Goal: Information Seeking & Learning: Learn about a topic

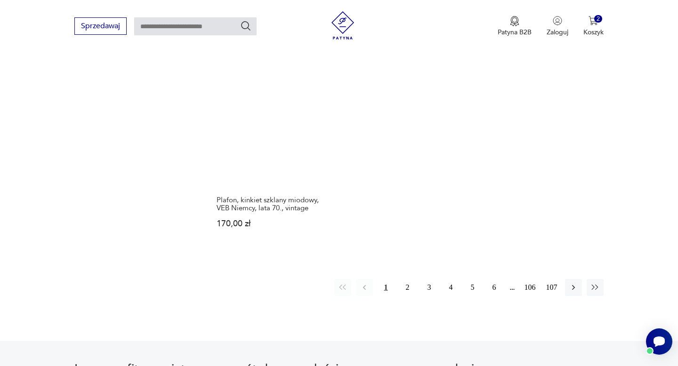
scroll to position [1380, 0]
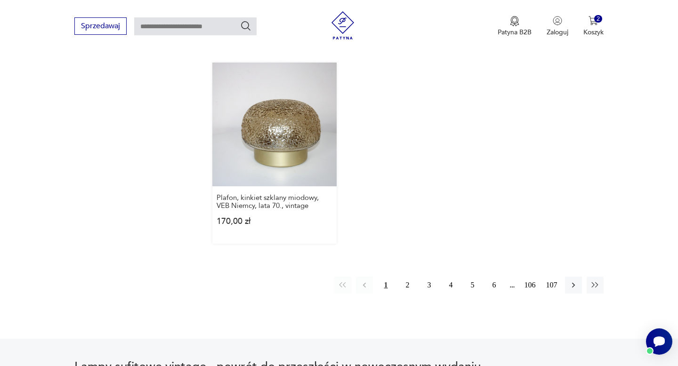
click at [299, 122] on link "Plafon, kinkiet szklany miodowy, VEB Niemcy, lata 70., vintage 170,00 zł" at bounding box center [274, 153] width 124 height 181
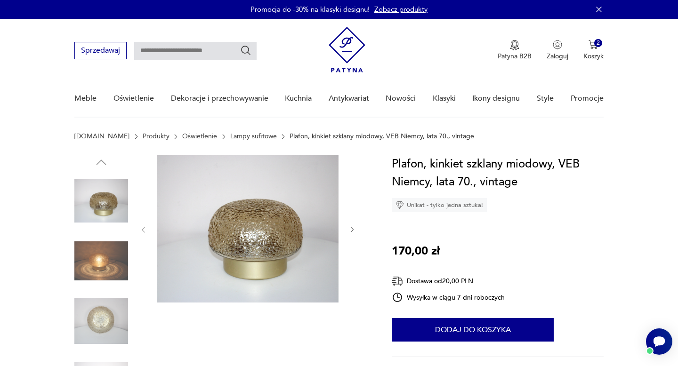
click at [354, 230] on icon "button" at bounding box center [352, 230] width 8 height 8
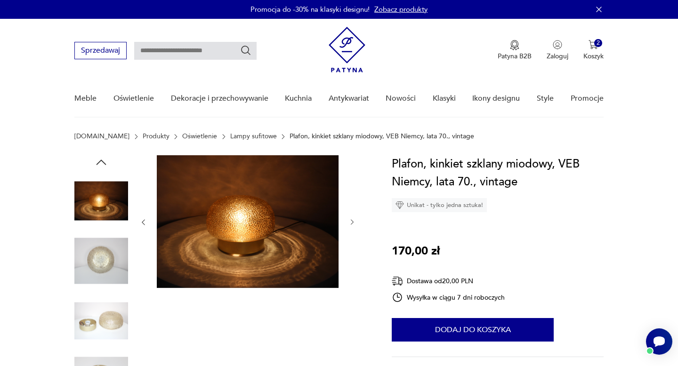
click at [354, 230] on div at bounding box center [247, 222] width 217 height 134
click at [353, 230] on div at bounding box center [247, 222] width 217 height 134
click at [350, 220] on icon "button" at bounding box center [352, 222] width 8 height 8
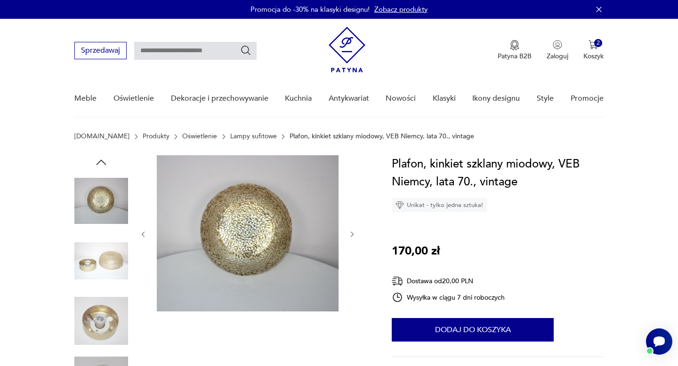
click at [350, 220] on div at bounding box center [247, 234] width 217 height 158
click at [350, 235] on icon "button" at bounding box center [352, 235] width 8 height 8
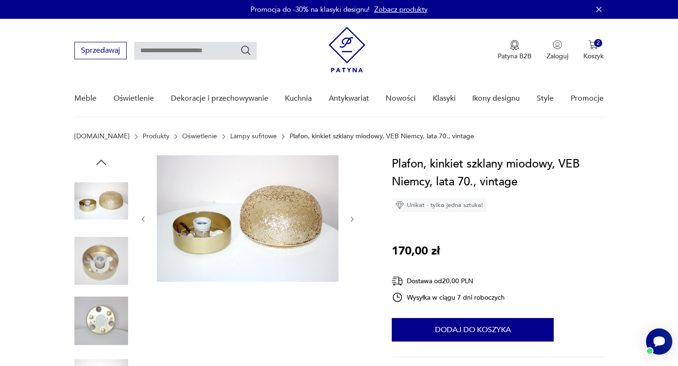
click at [350, 235] on div at bounding box center [247, 219] width 217 height 128
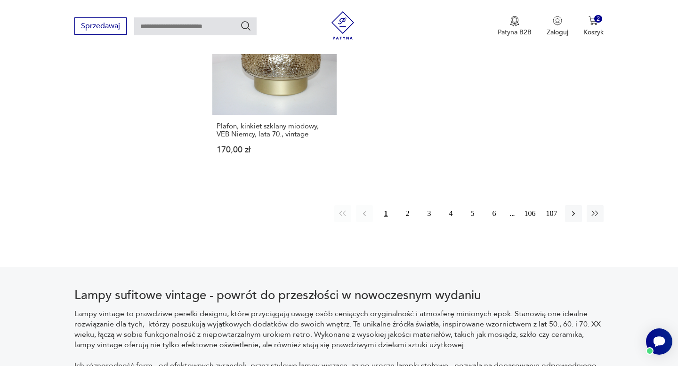
scroll to position [1451, 0]
click at [408, 206] on button "2" at bounding box center [407, 214] width 17 height 17
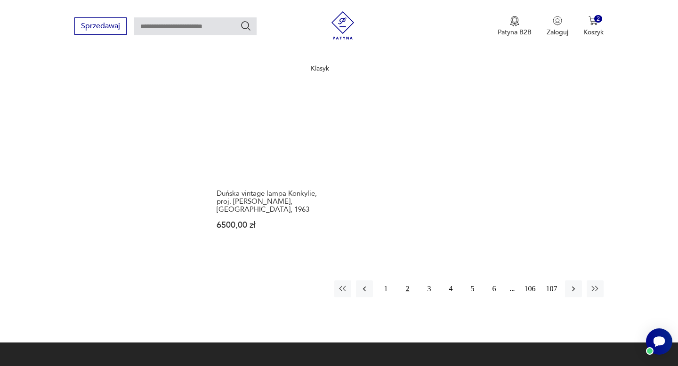
scroll to position [1369, 0]
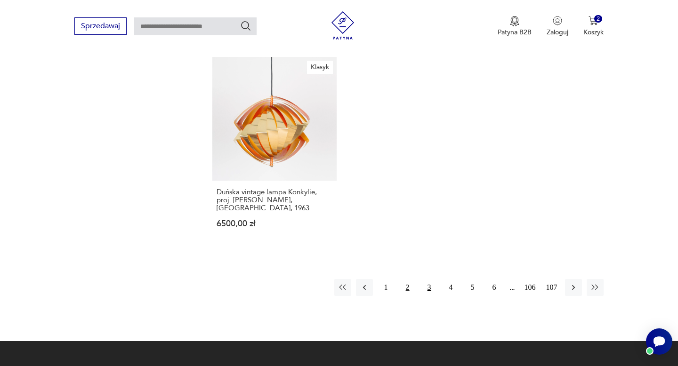
click at [429, 279] on button "3" at bounding box center [429, 287] width 17 height 17
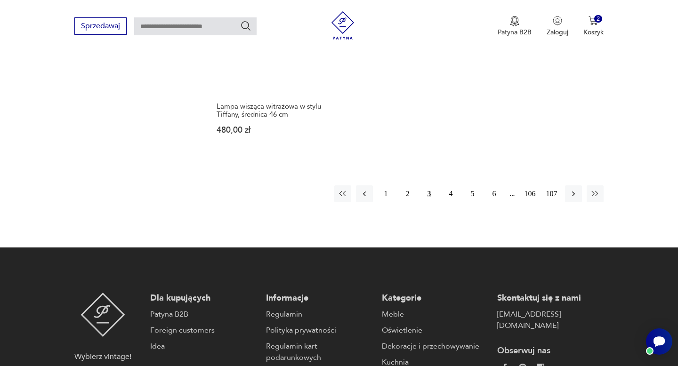
scroll to position [1462, 0]
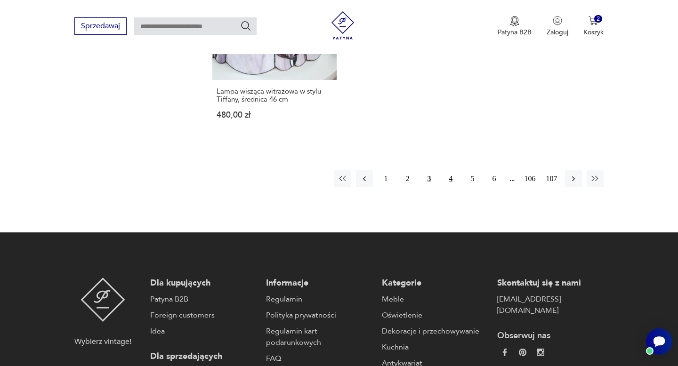
click at [449, 170] on button "4" at bounding box center [451, 178] width 17 height 17
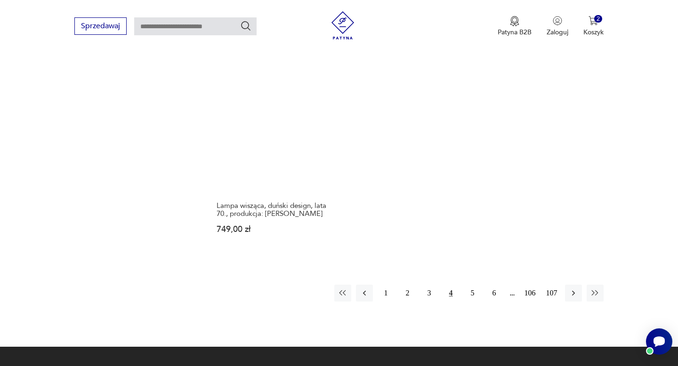
scroll to position [1351, 0]
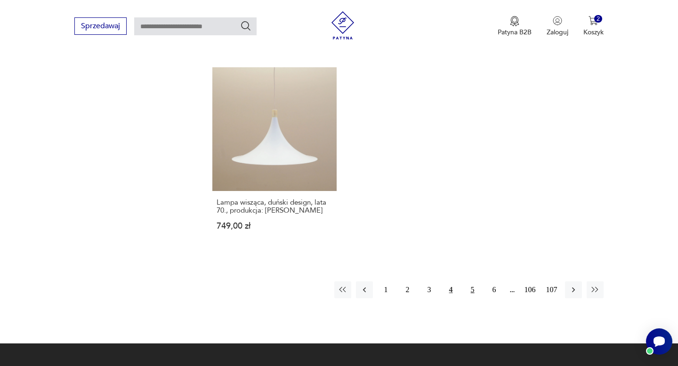
click at [466, 282] on button "5" at bounding box center [472, 290] width 17 height 17
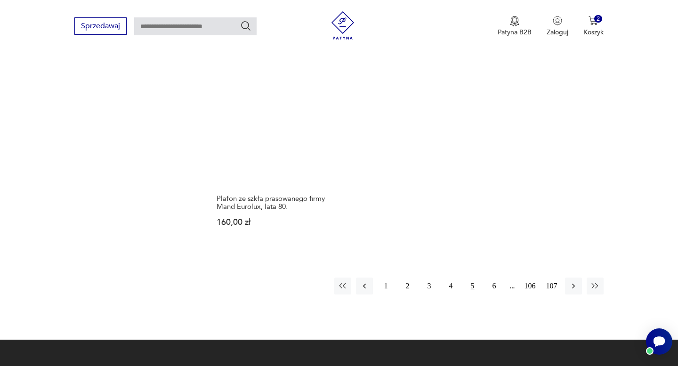
scroll to position [1349, 0]
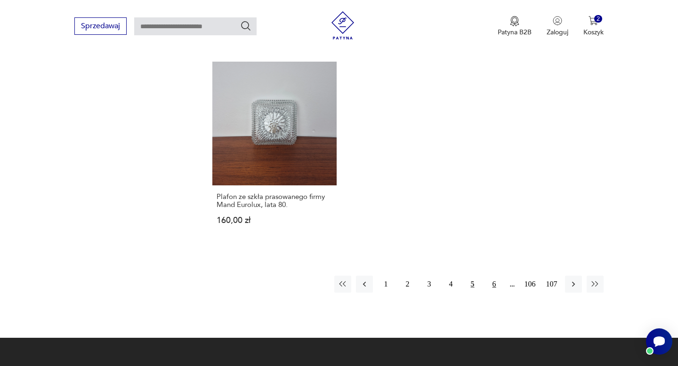
click at [492, 276] on button "6" at bounding box center [494, 284] width 17 height 17
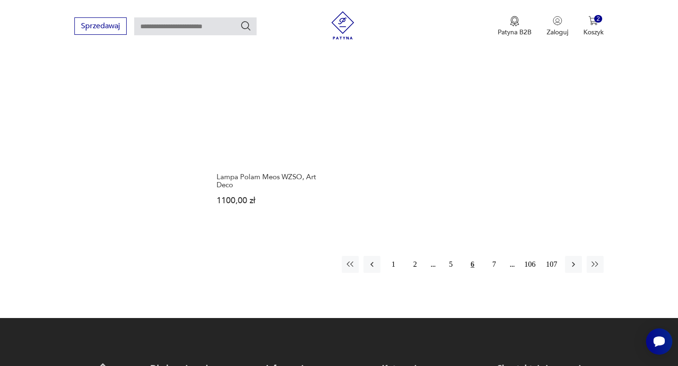
scroll to position [1424, 0]
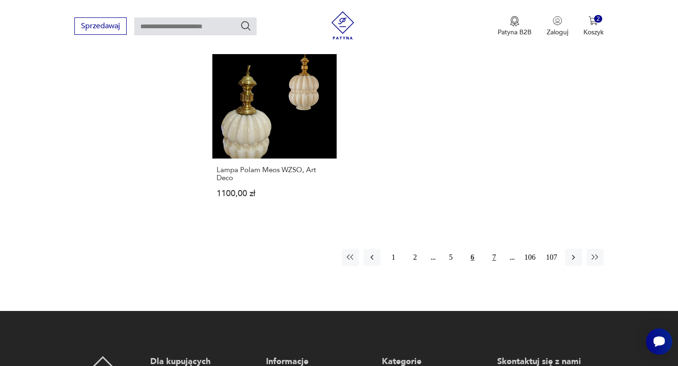
click at [493, 254] on button "7" at bounding box center [494, 257] width 17 height 17
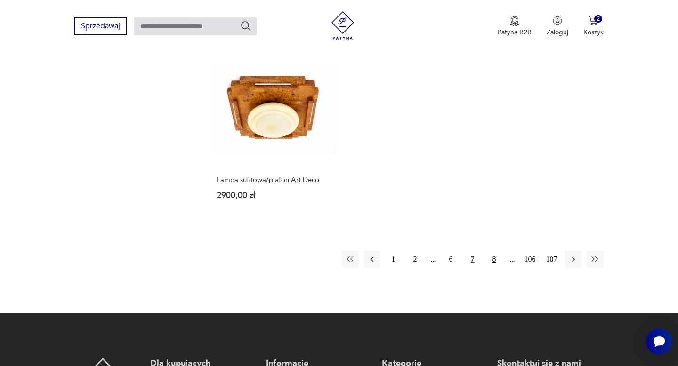
click at [492, 251] on button "8" at bounding box center [494, 259] width 17 height 17
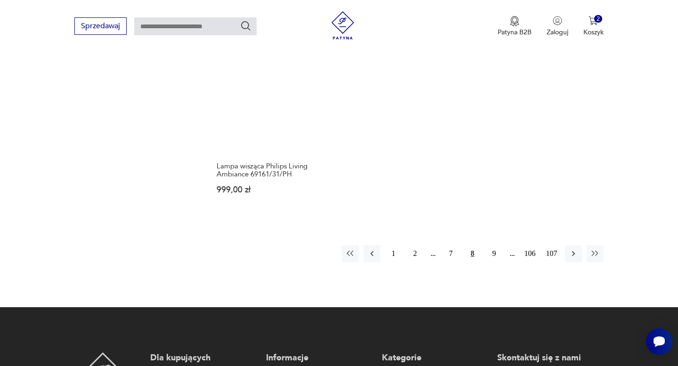
scroll to position [1379, 0]
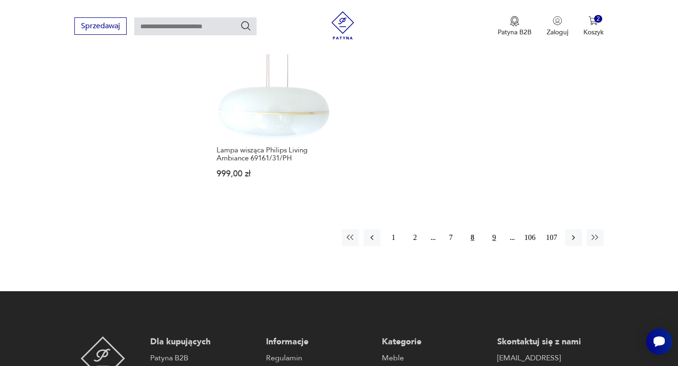
click at [493, 229] on button "9" at bounding box center [494, 237] width 17 height 17
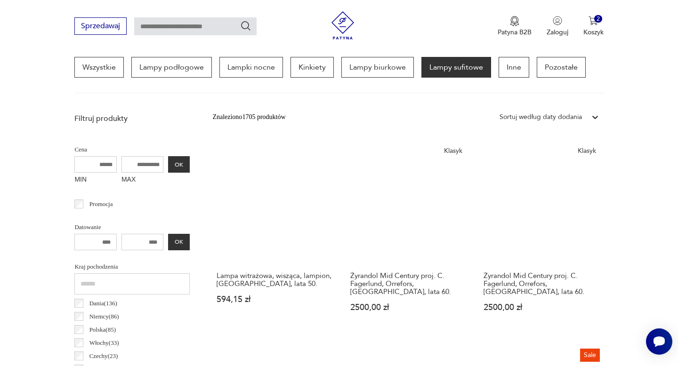
scroll to position [256, 0]
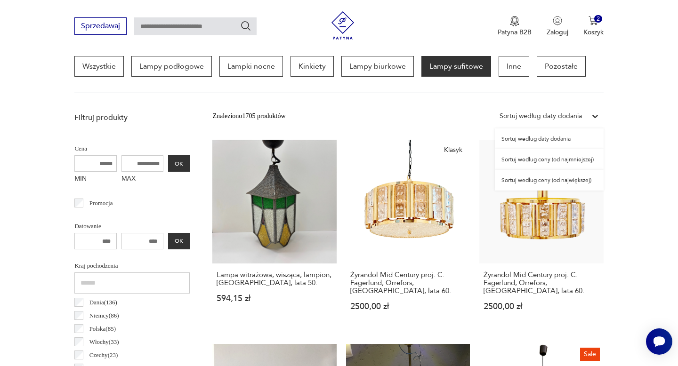
click at [534, 116] on div "Sortuj według daty dodania" at bounding box center [541, 116] width 82 height 10
click at [526, 160] on div "Sortuj według ceny (od najmniejszej)" at bounding box center [549, 159] width 109 height 21
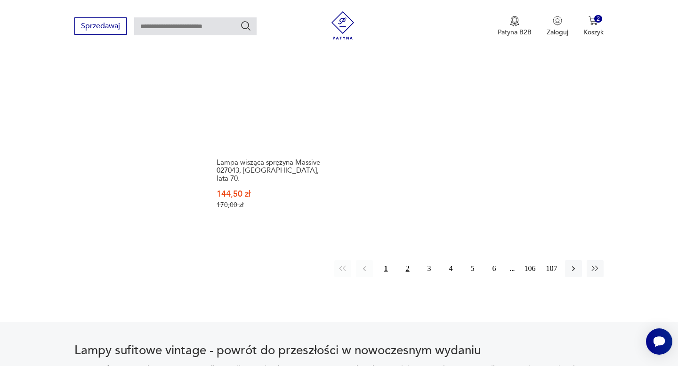
scroll to position [1406, 0]
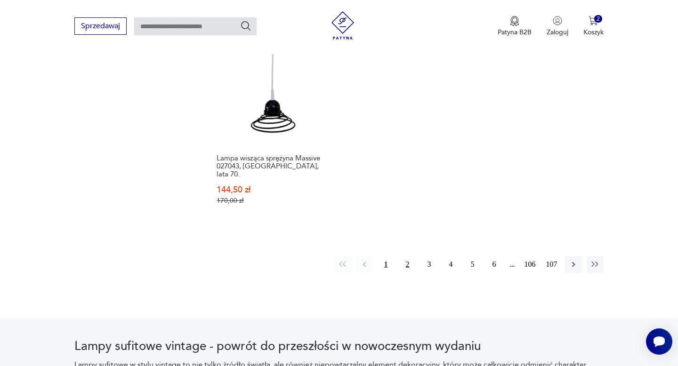
click at [404, 256] on button "2" at bounding box center [407, 264] width 17 height 17
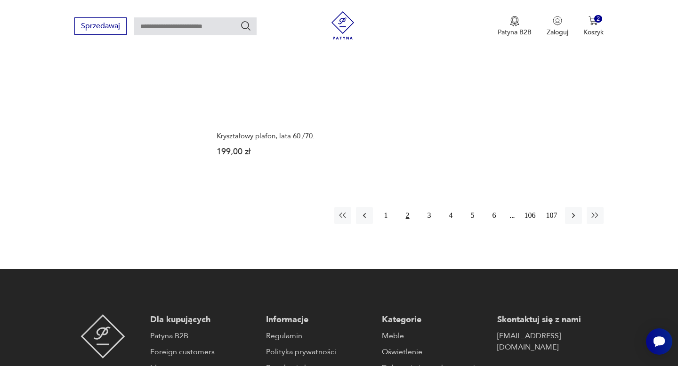
scroll to position [1447, 0]
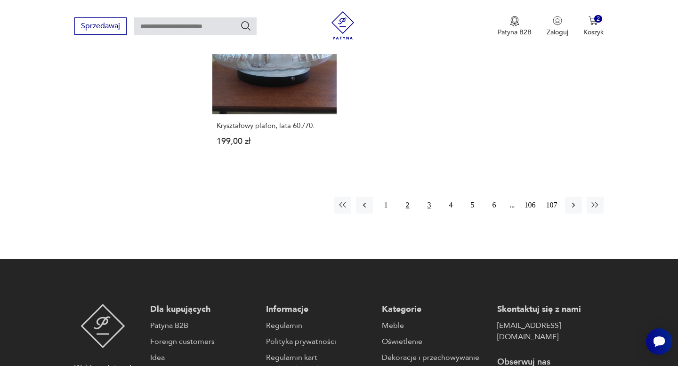
click at [426, 200] on button "3" at bounding box center [429, 205] width 17 height 17
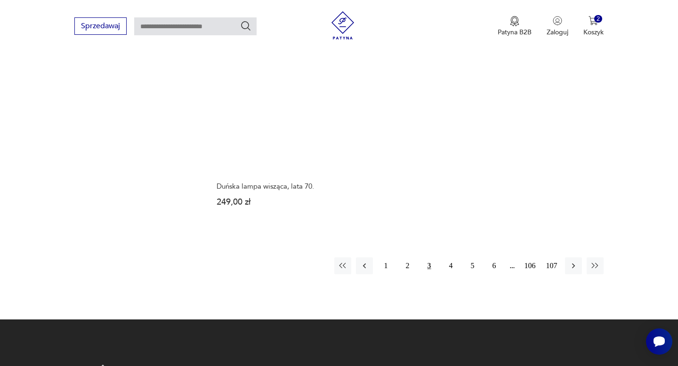
scroll to position [1381, 0]
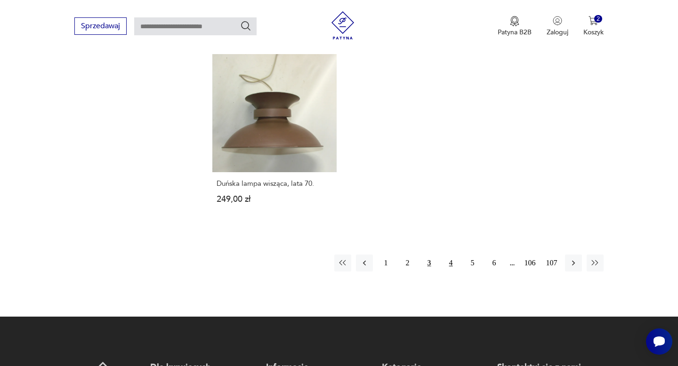
click at [448, 255] on button "4" at bounding box center [451, 263] width 17 height 17
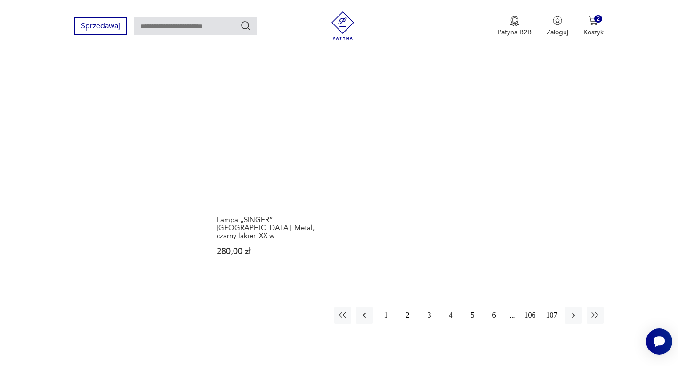
scroll to position [1334, 0]
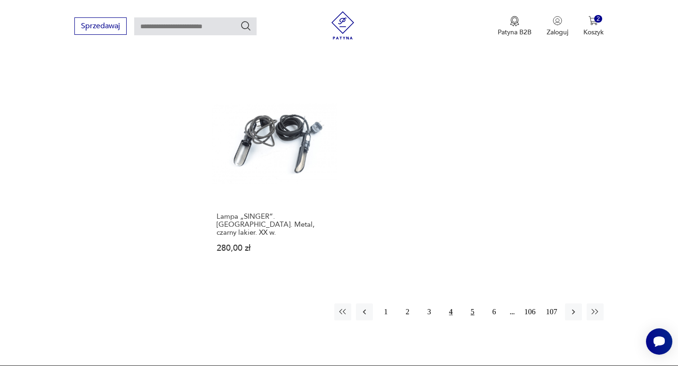
click at [469, 304] on button "5" at bounding box center [472, 312] width 17 height 17
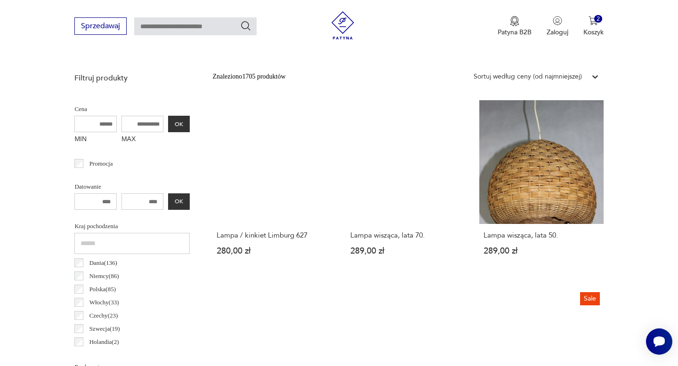
scroll to position [300, 0]
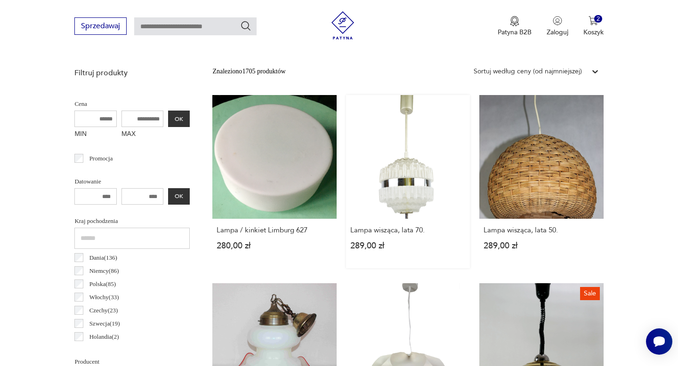
click at [423, 206] on link "Lampa wisząca, lata 70. 289,00 zł" at bounding box center [408, 181] width 124 height 173
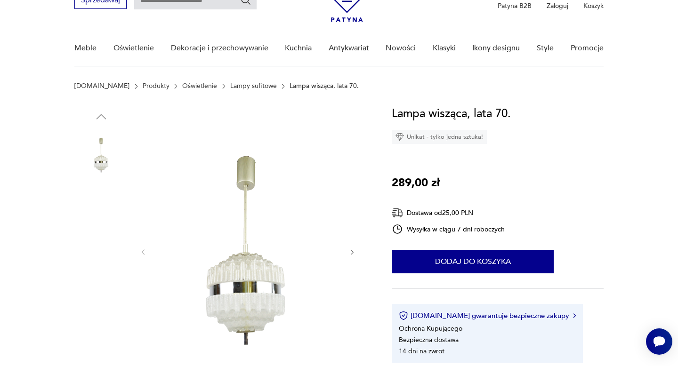
scroll to position [61, 0]
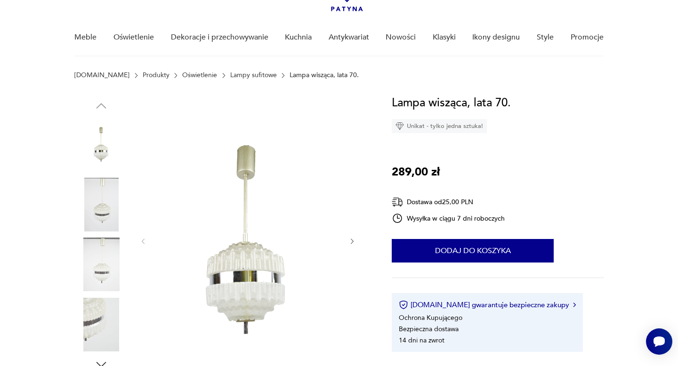
click at [349, 244] on icon "button" at bounding box center [352, 242] width 8 height 8
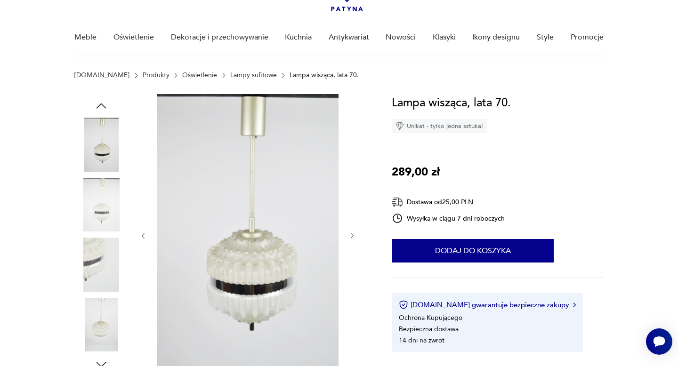
click at [349, 244] on div at bounding box center [247, 235] width 217 height 283
click at [352, 235] on icon "button" at bounding box center [352, 236] width 8 height 8
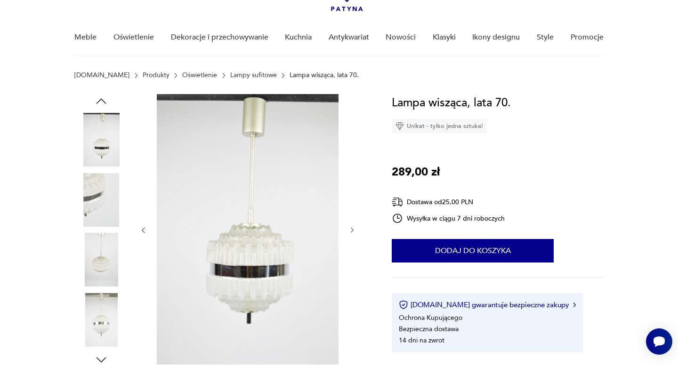
click at [352, 235] on div at bounding box center [247, 230] width 217 height 273
click at [352, 231] on icon "button" at bounding box center [352, 230] width 8 height 8
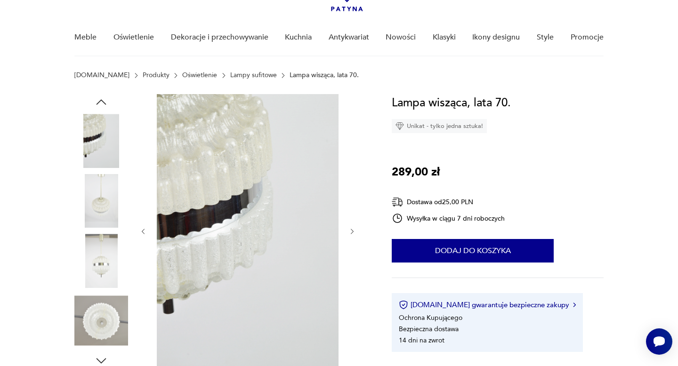
click at [352, 230] on icon "button" at bounding box center [352, 232] width 3 height 6
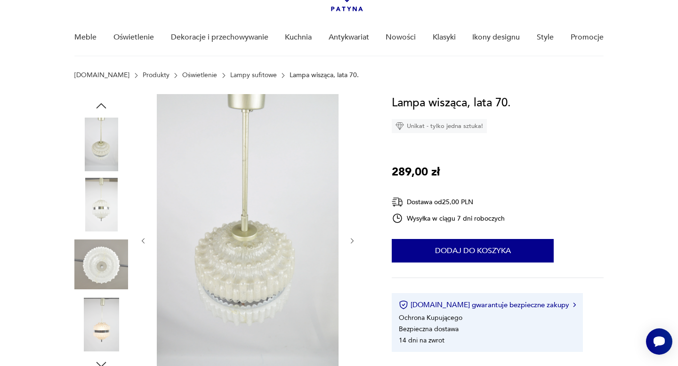
click at [352, 230] on div at bounding box center [247, 241] width 217 height 294
click at [349, 237] on icon "button" at bounding box center [352, 241] width 8 height 8
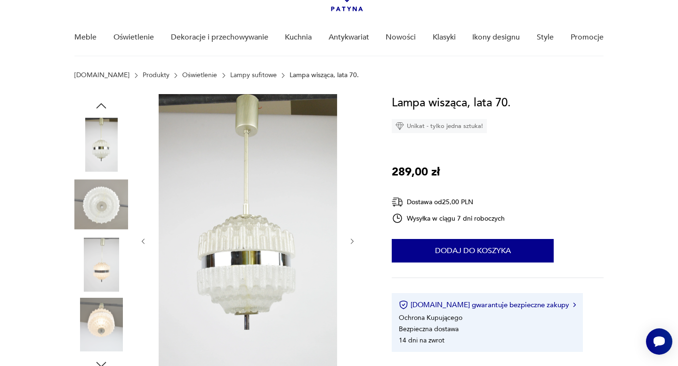
click at [349, 238] on icon "button" at bounding box center [352, 242] width 8 height 8
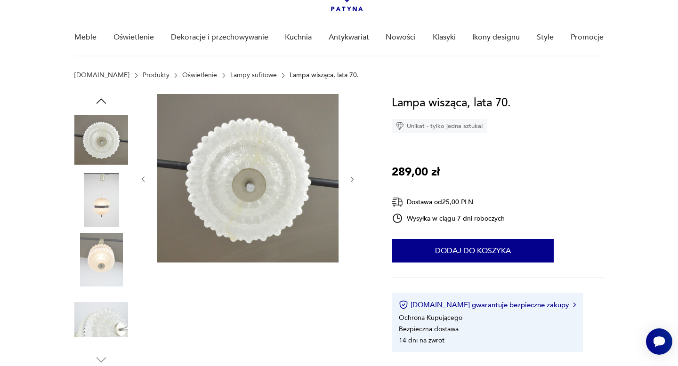
click at [353, 178] on icon "button" at bounding box center [352, 180] width 8 height 8
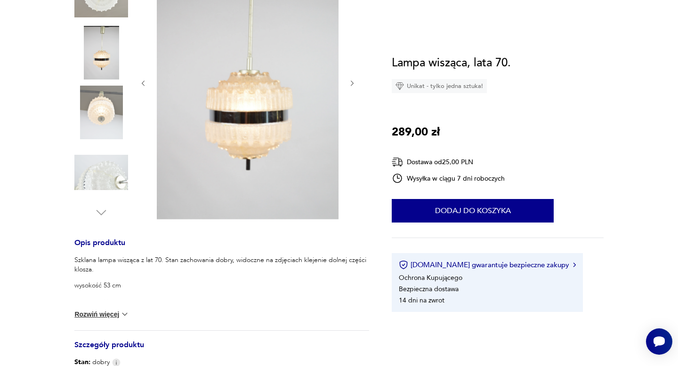
scroll to position [0, 0]
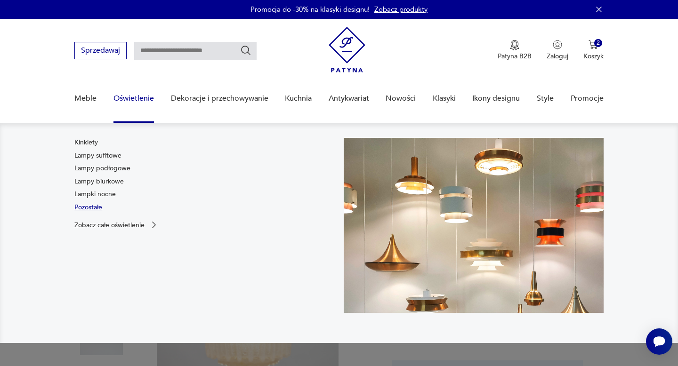
click at [101, 208] on link "Pozostałe" at bounding box center [88, 207] width 28 height 9
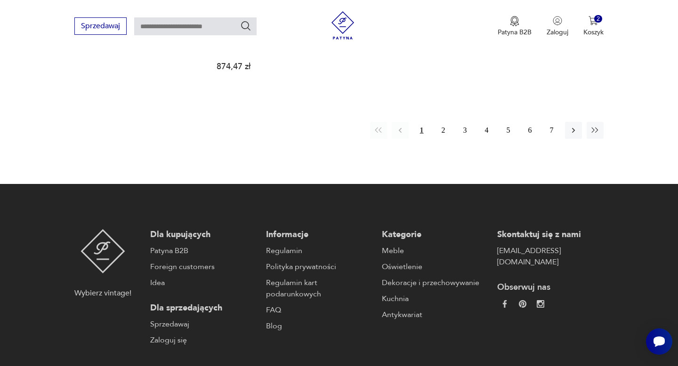
scroll to position [1375, 0]
click at [444, 122] on button "2" at bounding box center [443, 130] width 17 height 17
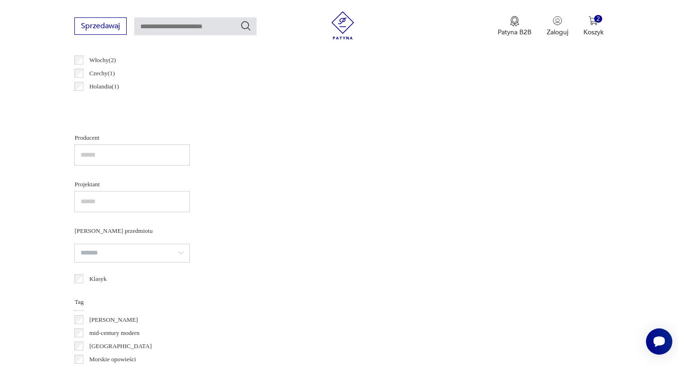
scroll to position [65, 0]
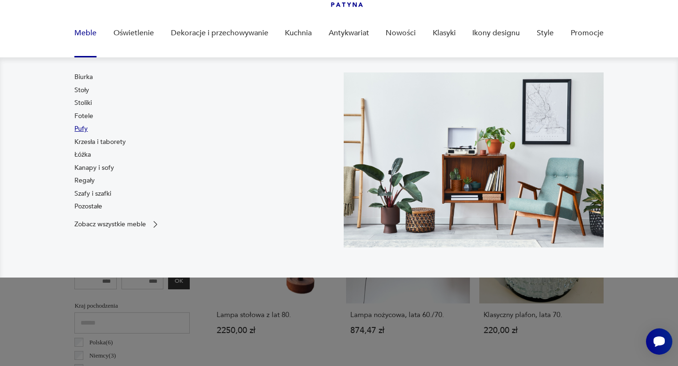
click at [86, 130] on link "Pufy" at bounding box center [80, 128] width 13 height 9
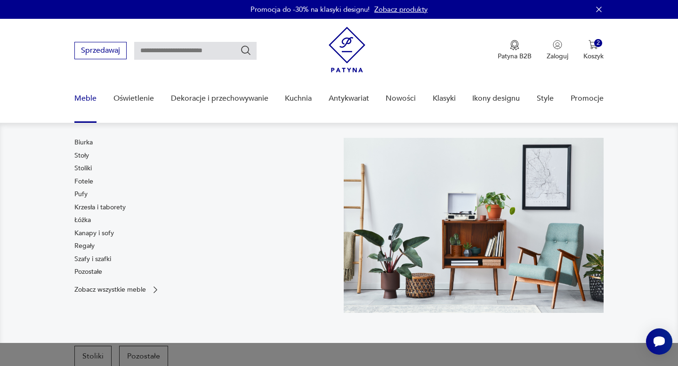
click at [84, 96] on link "Meble" at bounding box center [85, 99] width 22 height 36
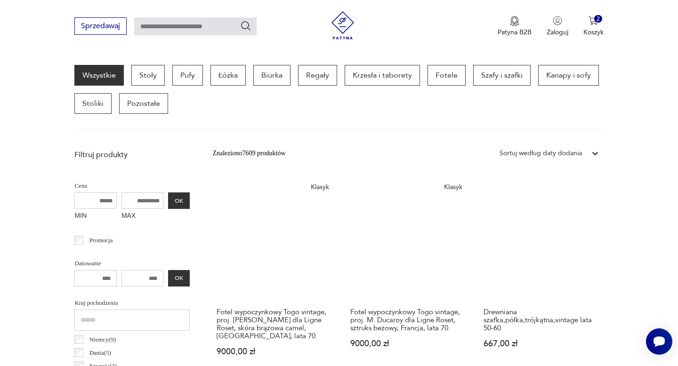
scroll to position [248, 0]
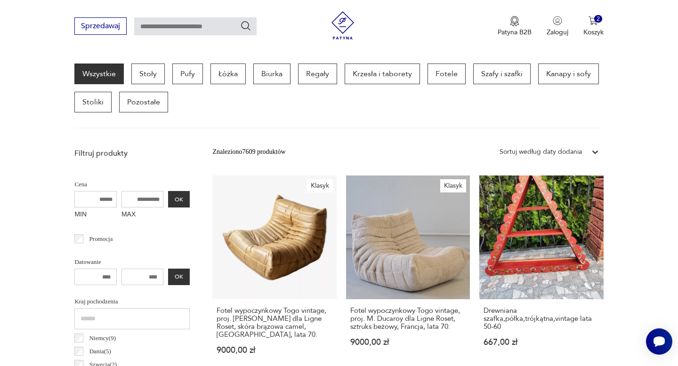
click at [169, 24] on input "text" at bounding box center [195, 26] width 122 height 18
type input "******"
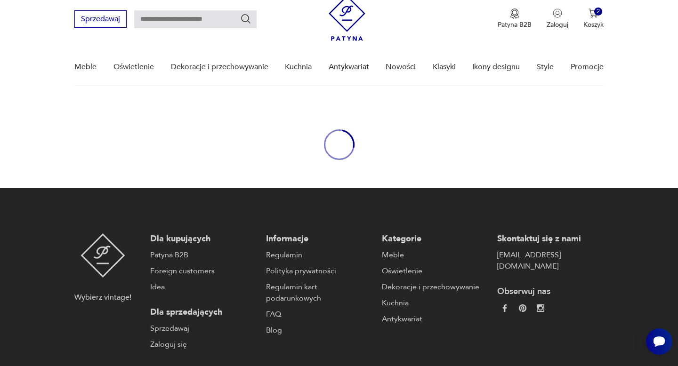
type input "******"
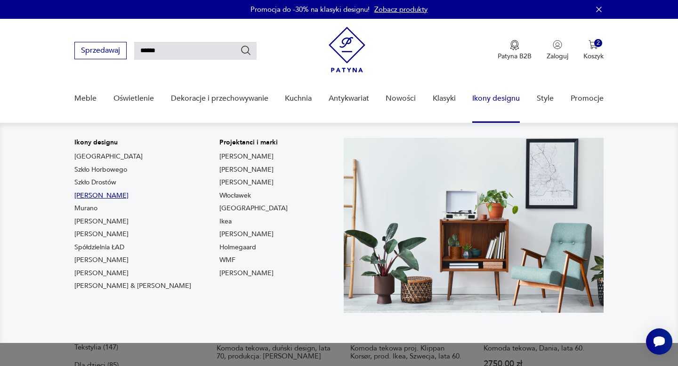
click at [106, 194] on link "[PERSON_NAME]" at bounding box center [101, 195] width 54 height 9
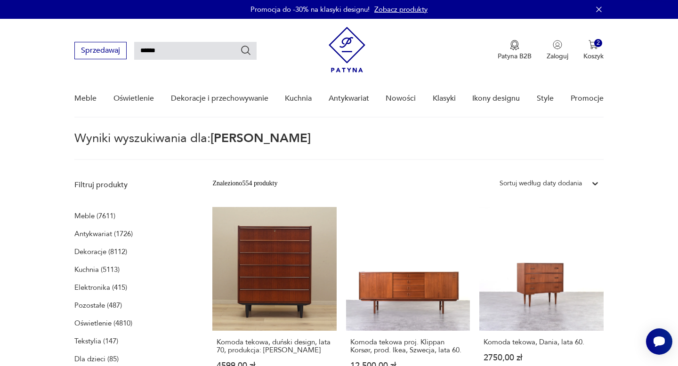
type input "*******"
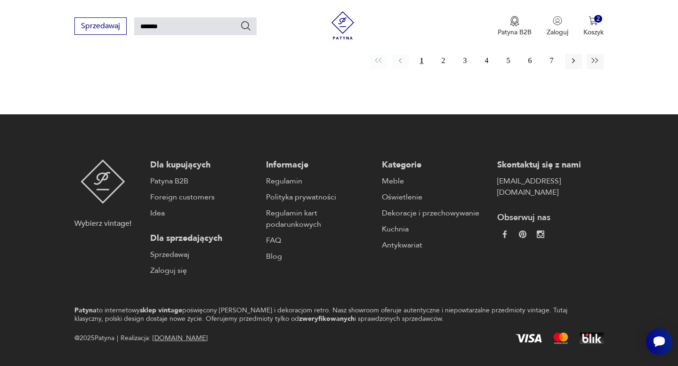
scroll to position [1415, 0]
